Goal: Transaction & Acquisition: Book appointment/travel/reservation

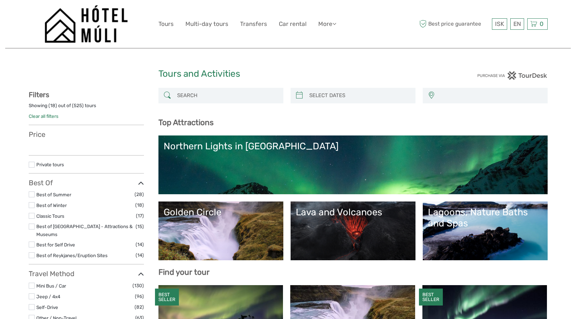
select select
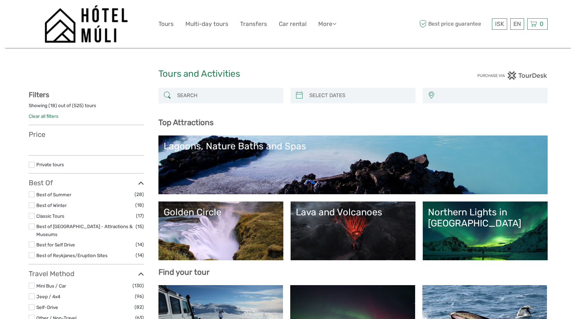
select select
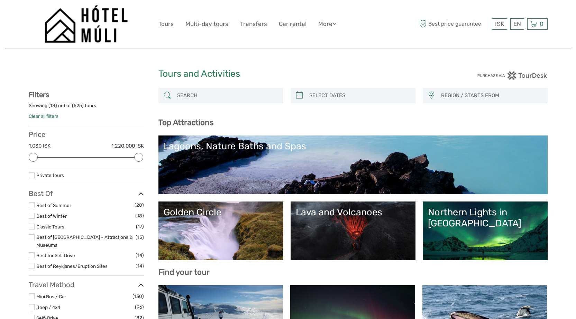
click at [478, 217] on div "Northern Lights in [GEOGRAPHIC_DATA]" at bounding box center [485, 218] width 115 height 22
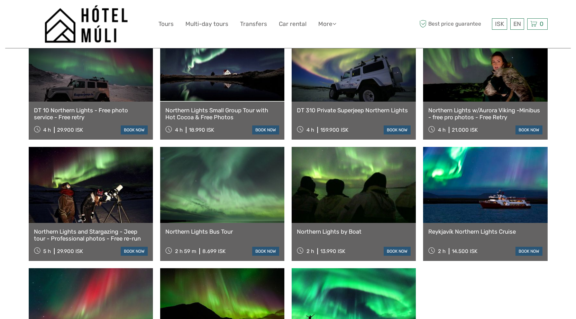
scroll to position [245, 0]
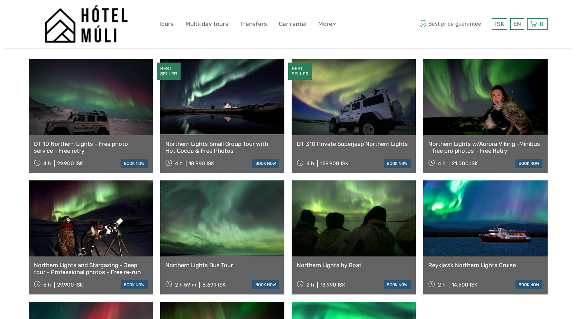
click at [214, 140] on link "Northern Lights Small Group Tour with Hot Cocoa & Free Photos" at bounding box center [222, 147] width 114 height 14
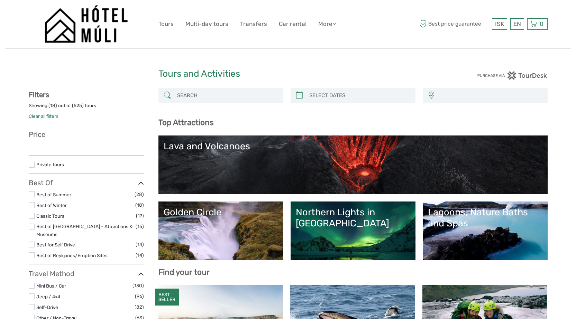
select select
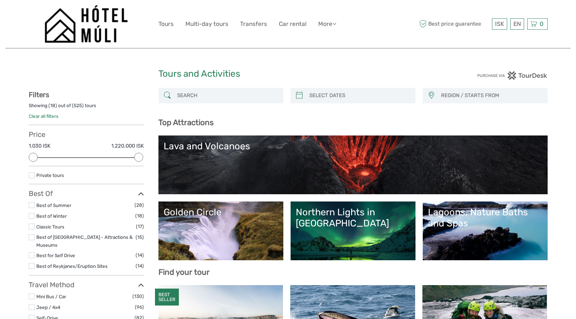
click at [366, 227] on link "Northern Lights in [GEOGRAPHIC_DATA]" at bounding box center [353, 231] width 115 height 48
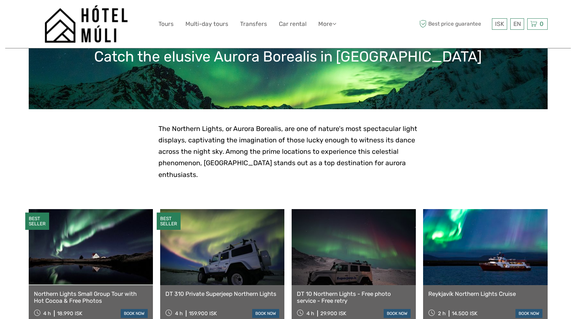
scroll to position [110, 0]
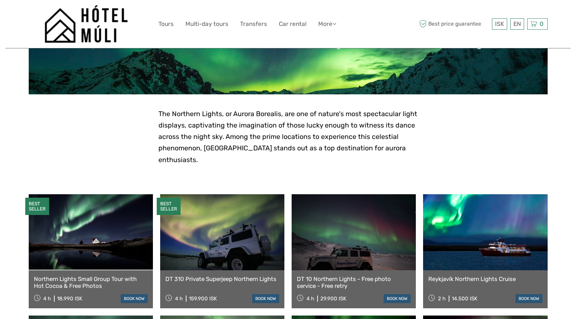
click at [97, 238] on link at bounding box center [91, 232] width 124 height 76
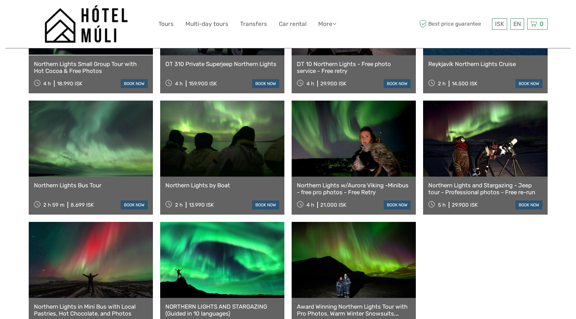
scroll to position [344, 0]
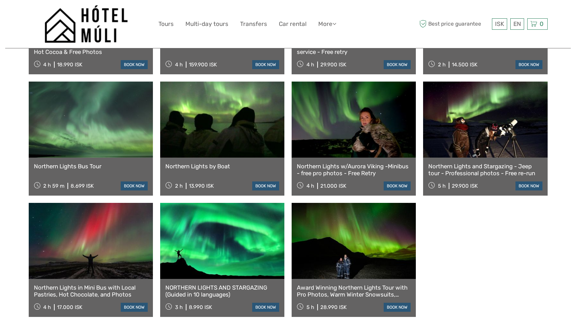
click at [171, 285] on link "NORTHERN LIGHTS AND STARGAZING (Guided in 10 languages)" at bounding box center [222, 291] width 114 height 14
click at [64, 163] on link "Northern Lights Bus Tour" at bounding box center [91, 166] width 114 height 7
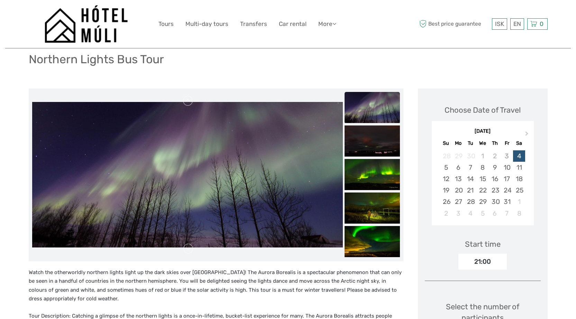
scroll to position [38, 0]
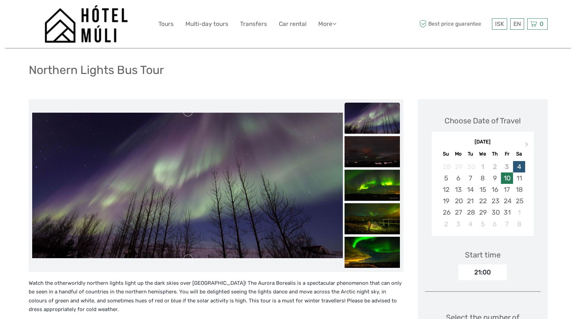
click at [503, 178] on div "10" at bounding box center [507, 178] width 12 height 11
click at [509, 190] on div "17" at bounding box center [507, 189] width 12 height 11
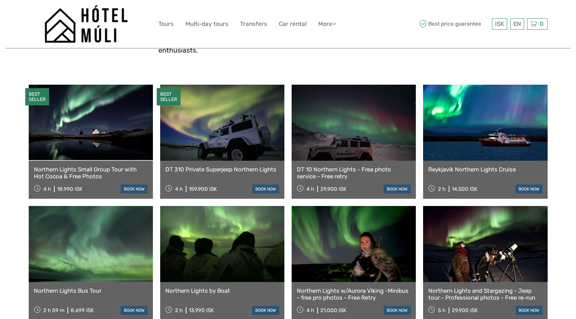
scroll to position [217, 0]
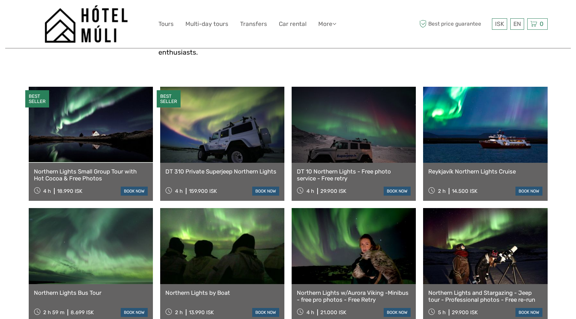
click at [98, 168] on link "Northern Lights Small Group Tour with Hot Cocoa & Free Photos" at bounding box center [91, 175] width 114 height 14
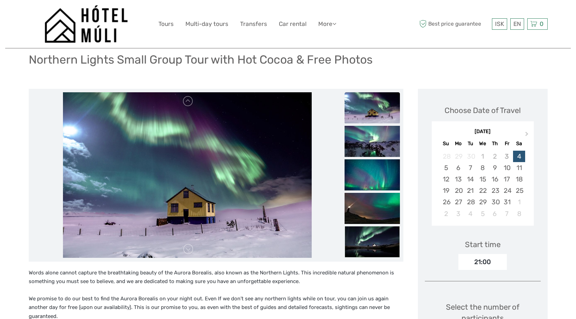
scroll to position [40, 0]
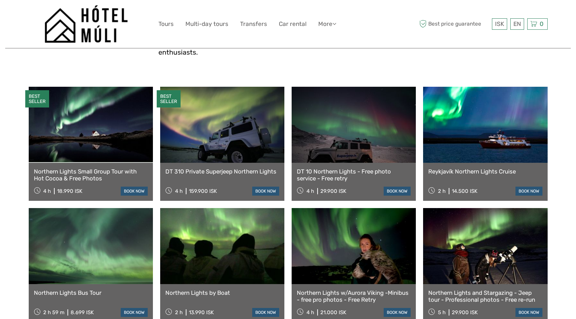
click at [79, 290] on link "Northern Lights Bus Tour" at bounding box center [91, 293] width 114 height 7
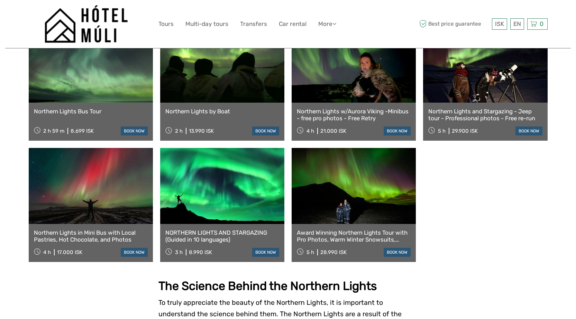
scroll to position [401, 0]
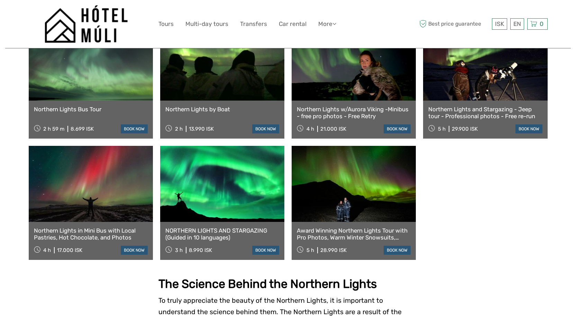
click at [198, 227] on link "NORTHERN LIGHTS AND STARGAZING (Guided in 10 languages)" at bounding box center [222, 234] width 114 height 14
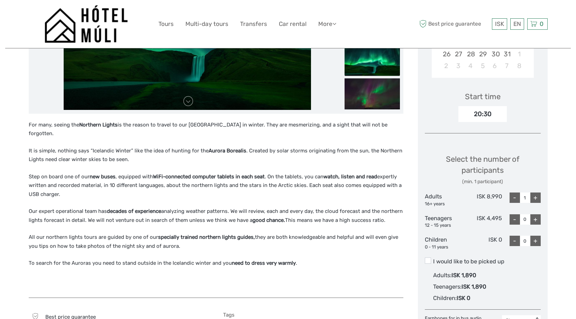
scroll to position [186, 0]
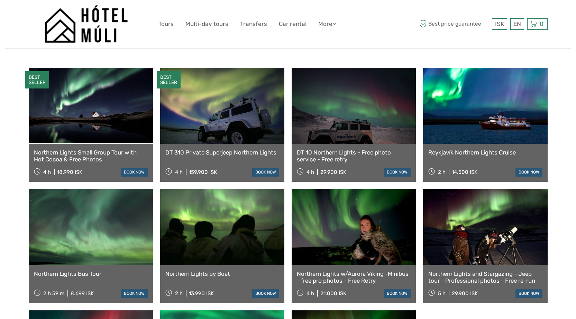
scroll to position [234, 0]
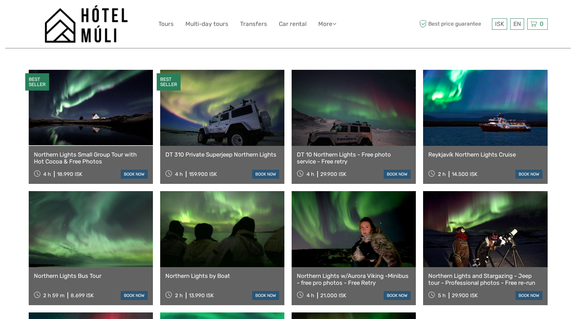
click at [76, 273] on link "Northern Lights Bus Tour" at bounding box center [91, 276] width 114 height 7
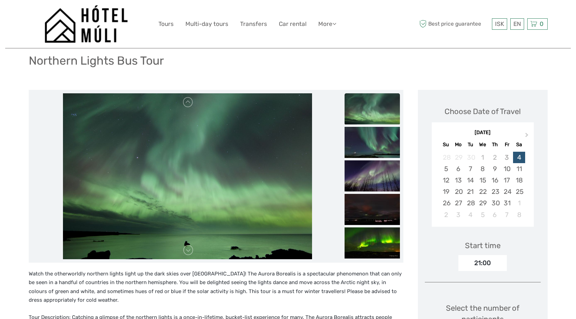
scroll to position [35, 0]
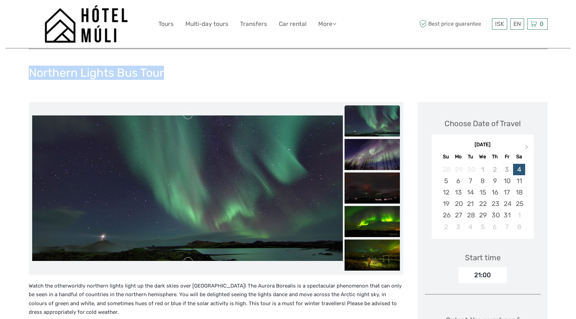
drag, startPoint x: 28, startPoint y: 75, endPoint x: 175, endPoint y: 55, distance: 148.1
drag, startPoint x: 132, startPoint y: 74, endPoint x: 268, endPoint y: 76, distance: 135.7
click at [268, 76] on div "Northern Lights Bus Tour" at bounding box center [288, 75] width 519 height 25
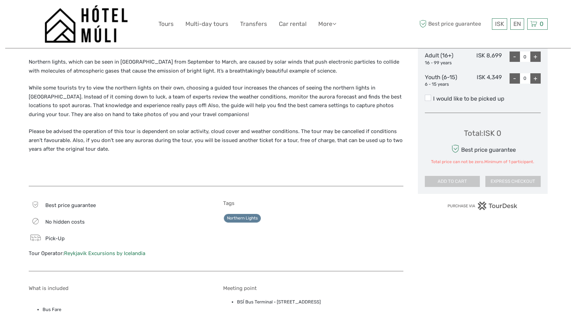
scroll to position [344, 0]
